Goal: Find specific page/section: Find specific page/section

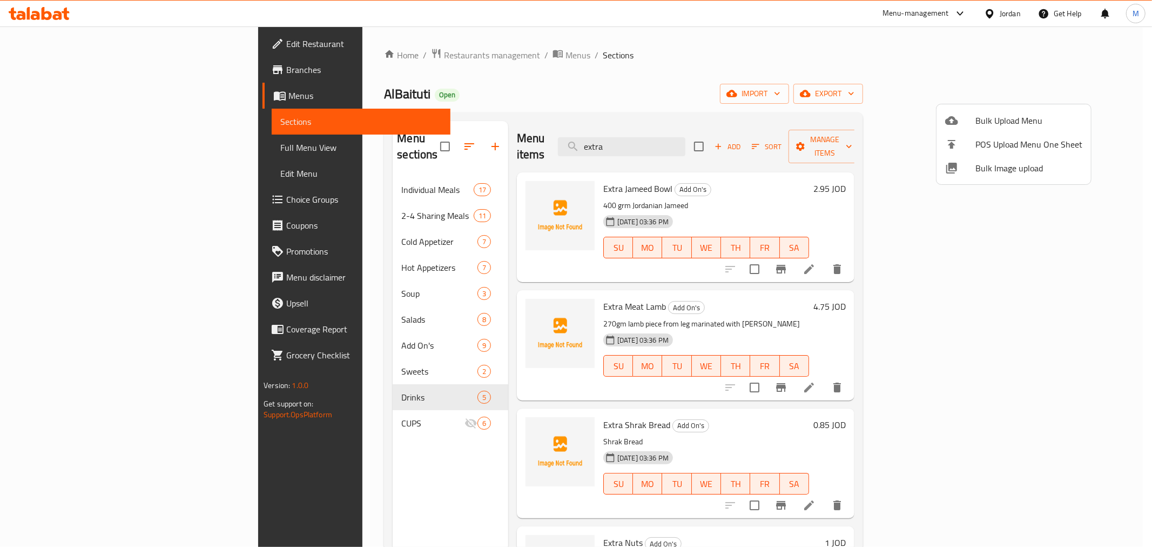
click at [1006, 11] on div at bounding box center [576, 273] width 1152 height 547
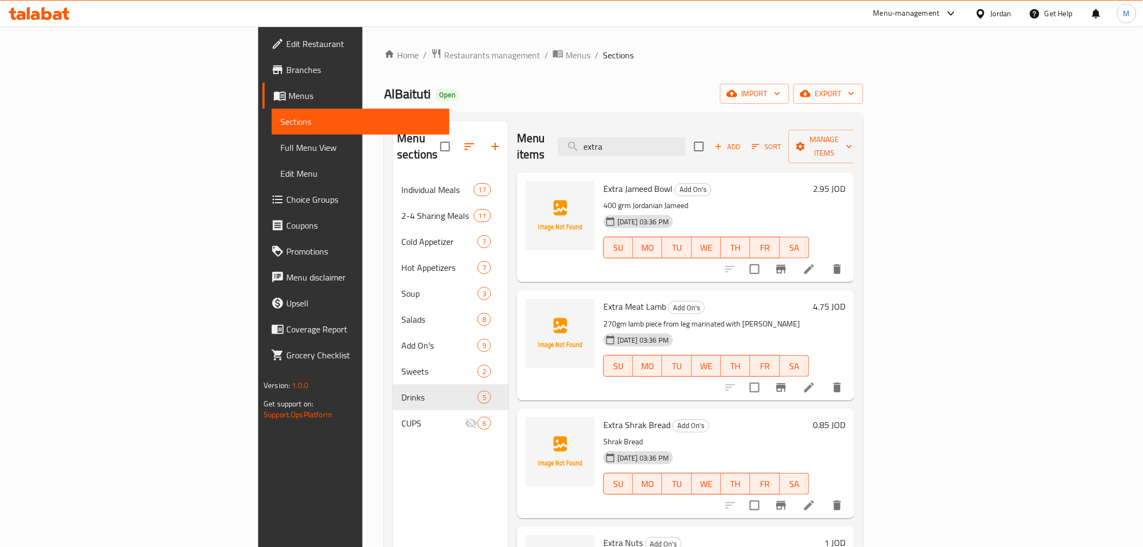
click at [998, 10] on div "Jordan" at bounding box center [1001, 14] width 21 height 12
click at [912, 112] on div "[GEOGRAPHIC_DATA]" at bounding box center [931, 111] width 162 height 25
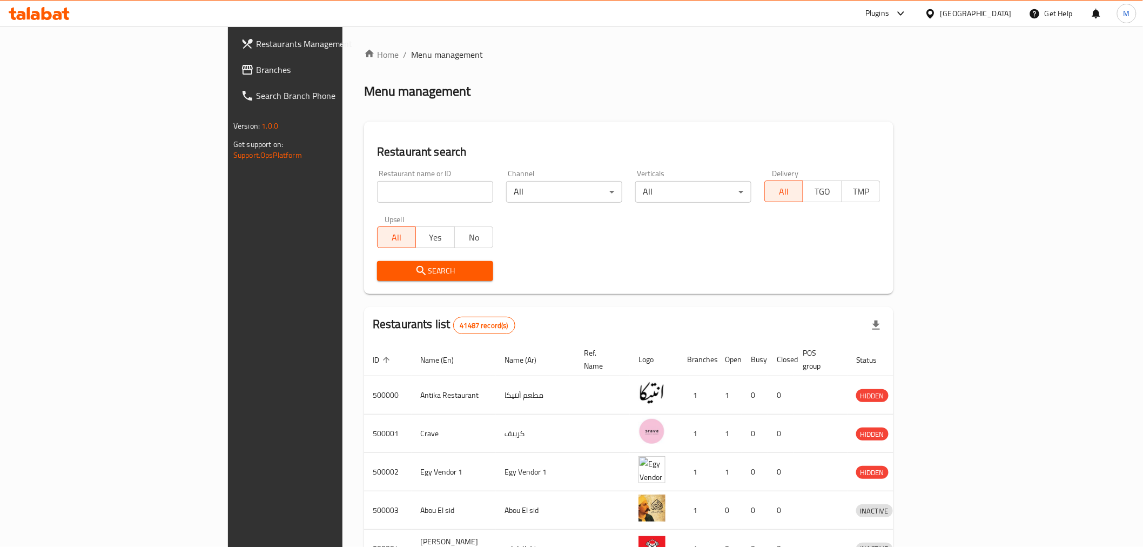
click at [377, 192] on input "search" at bounding box center [435, 192] width 116 height 22
paste input "Calm Down Cafe"
type input "Calm Down Cafe"
click button "Search" at bounding box center [435, 271] width 116 height 20
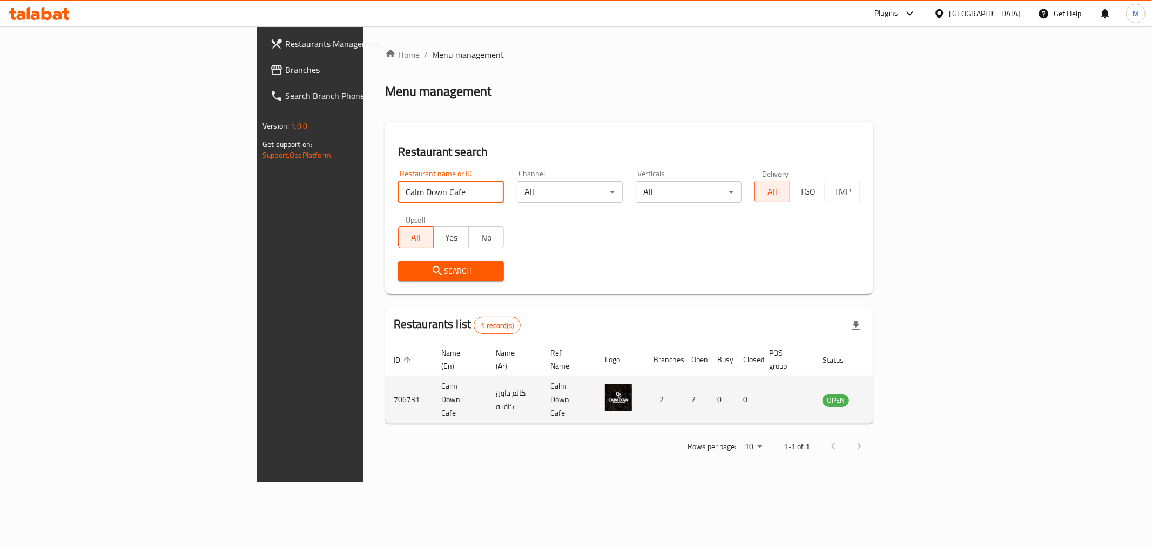
click at [892, 393] on icon "enhanced table" at bounding box center [885, 399] width 13 height 13
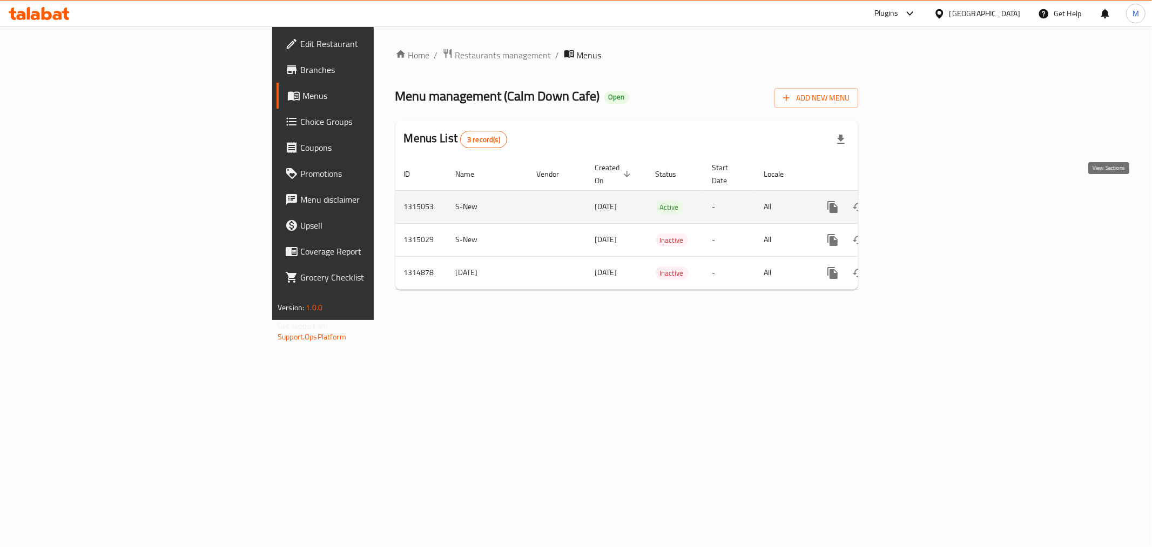
click at [917, 200] on icon "enhanced table" at bounding box center [910, 206] width 13 height 13
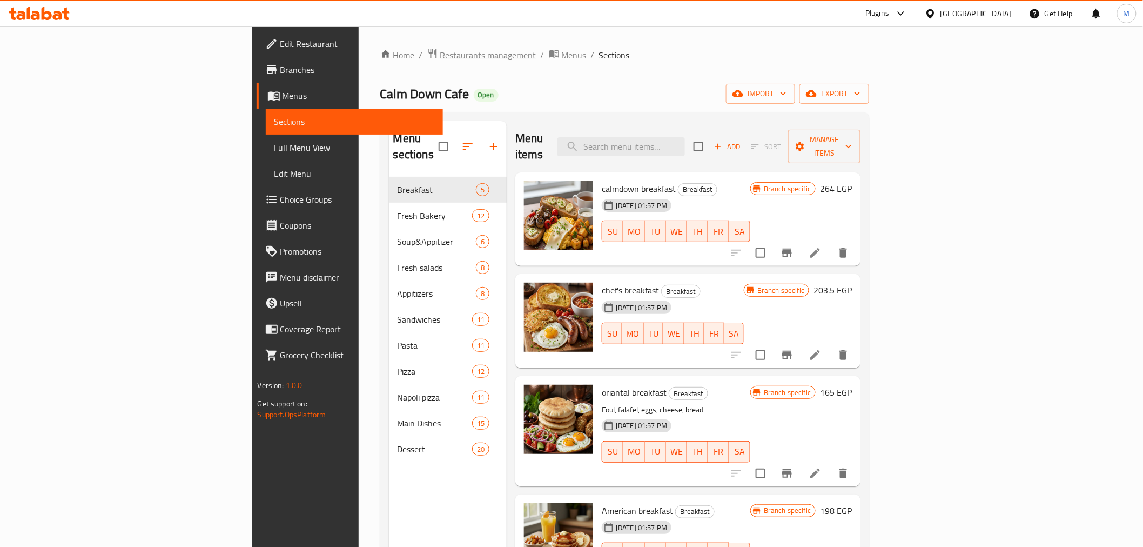
click at [440, 51] on span "Restaurants management" at bounding box center [488, 55] width 96 height 13
